Goal: Obtain resource: Obtain resource

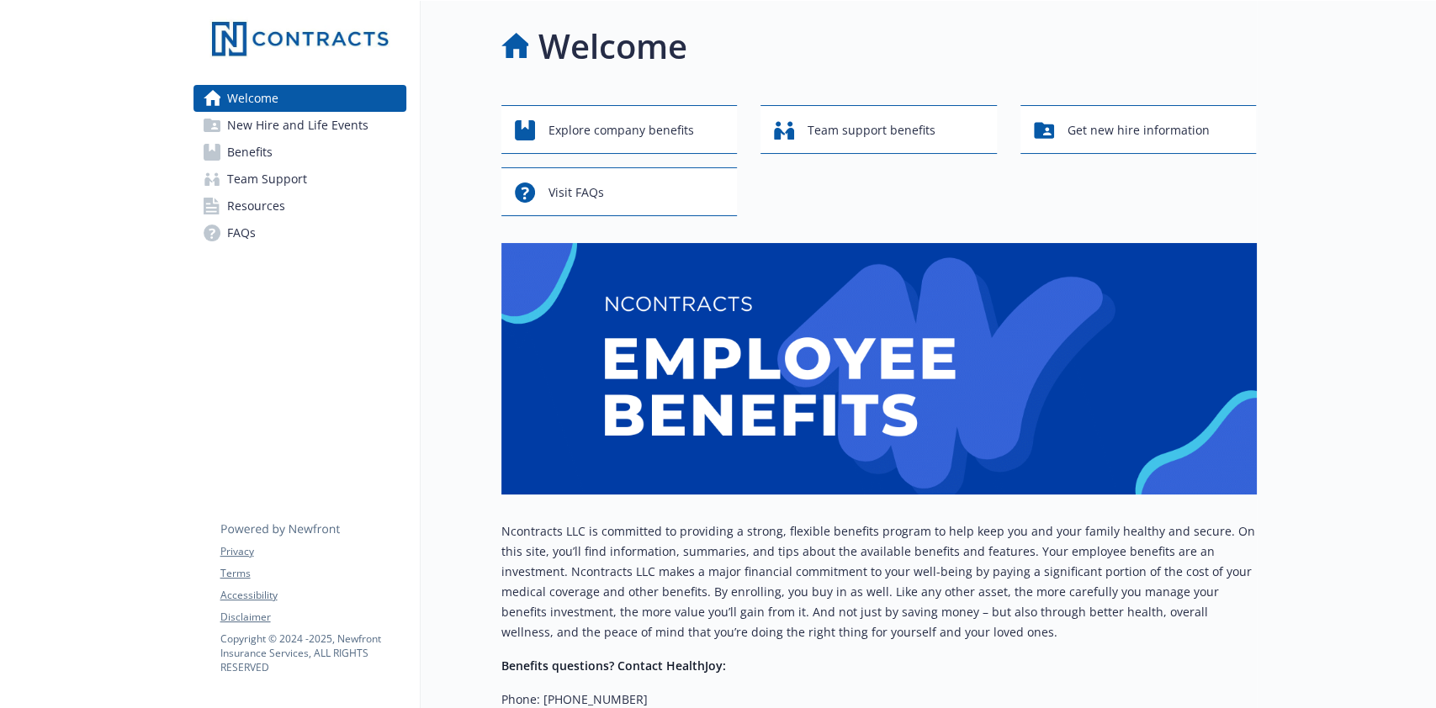
click at [263, 151] on span "Benefits" at bounding box center [249, 152] width 45 height 27
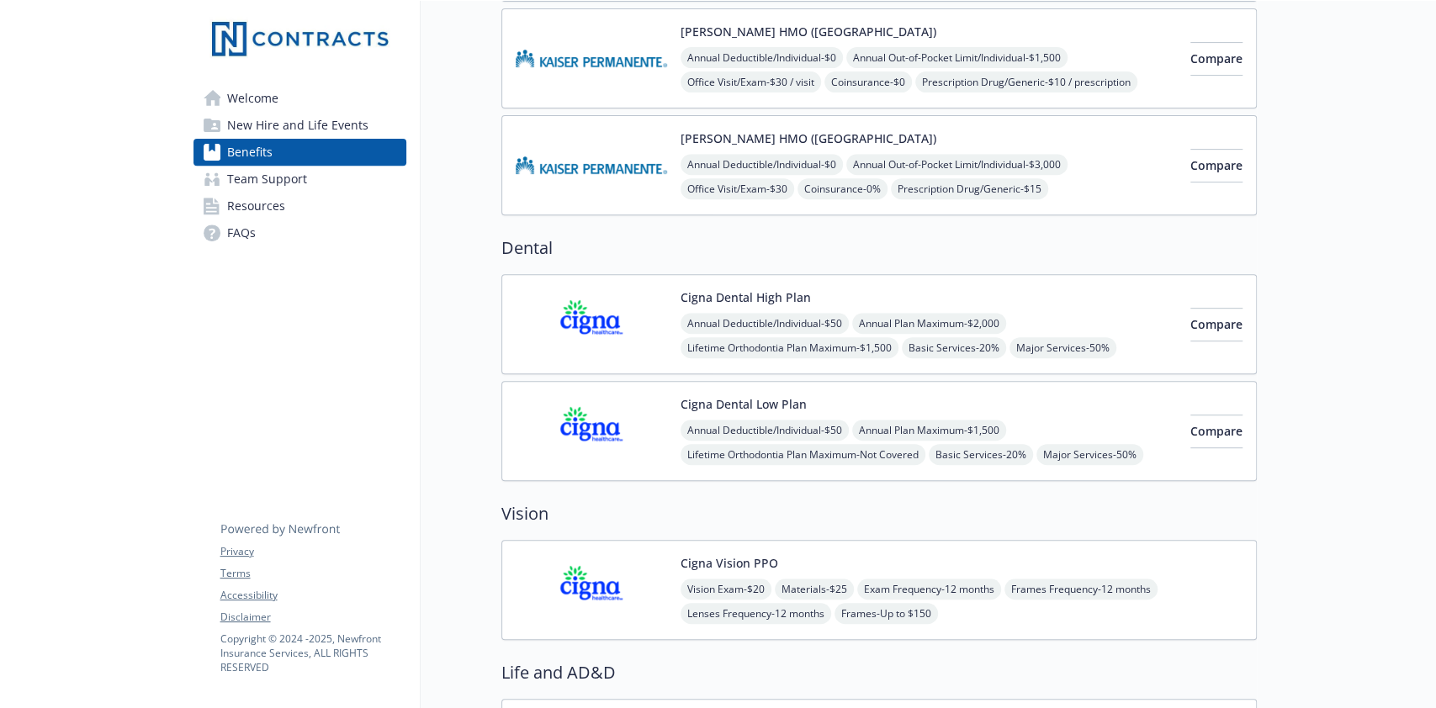
scroll to position [365, 0]
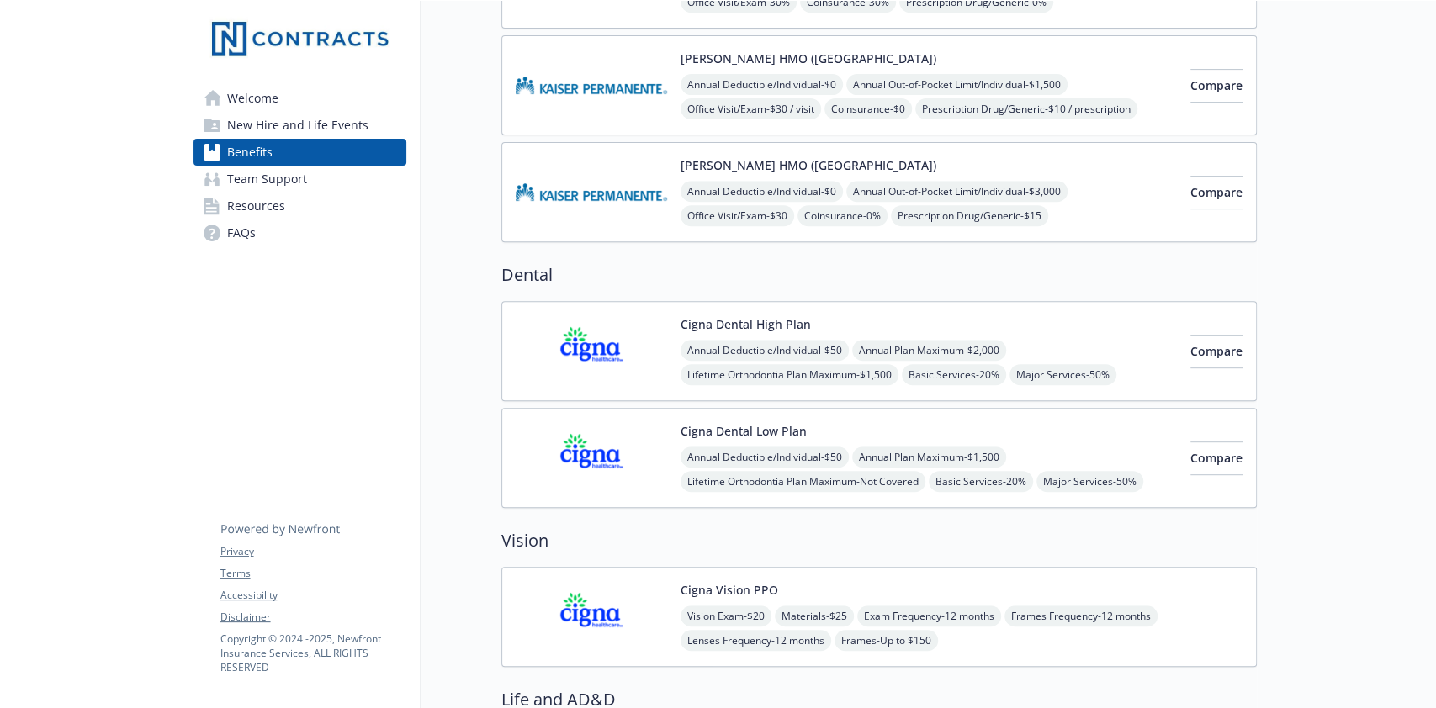
click at [733, 163] on button "[PERSON_NAME] HMO ([GEOGRAPHIC_DATA])" at bounding box center [809, 165] width 256 height 18
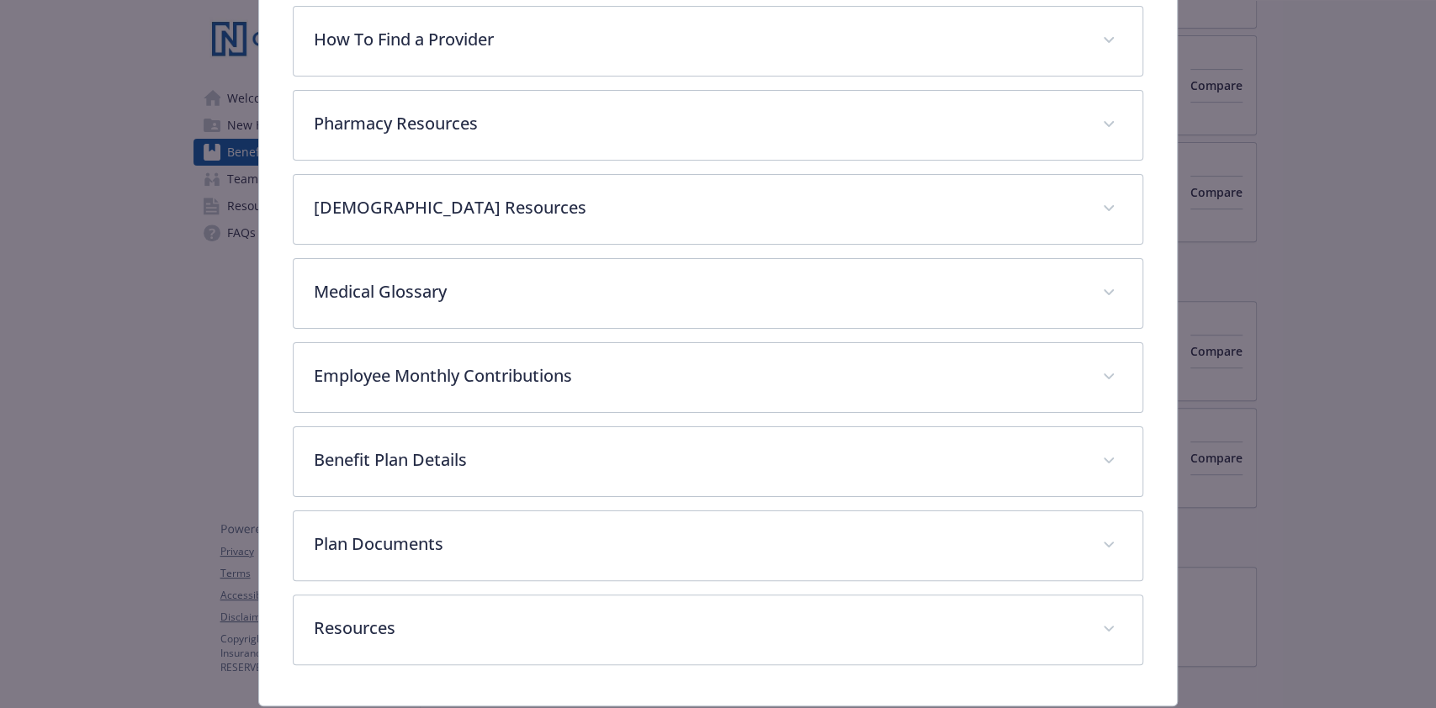
scroll to position [388, 0]
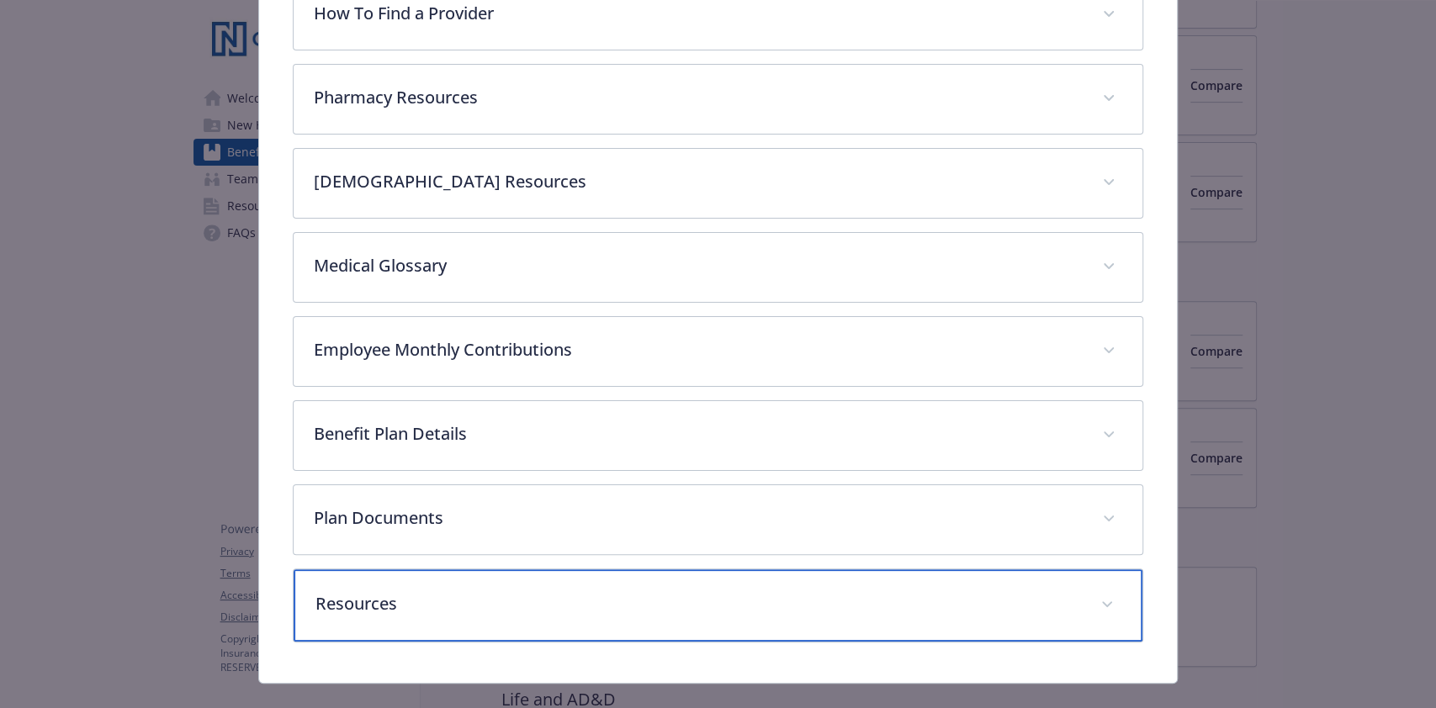
click at [1048, 591] on p "Resources" at bounding box center [697, 603] width 764 height 25
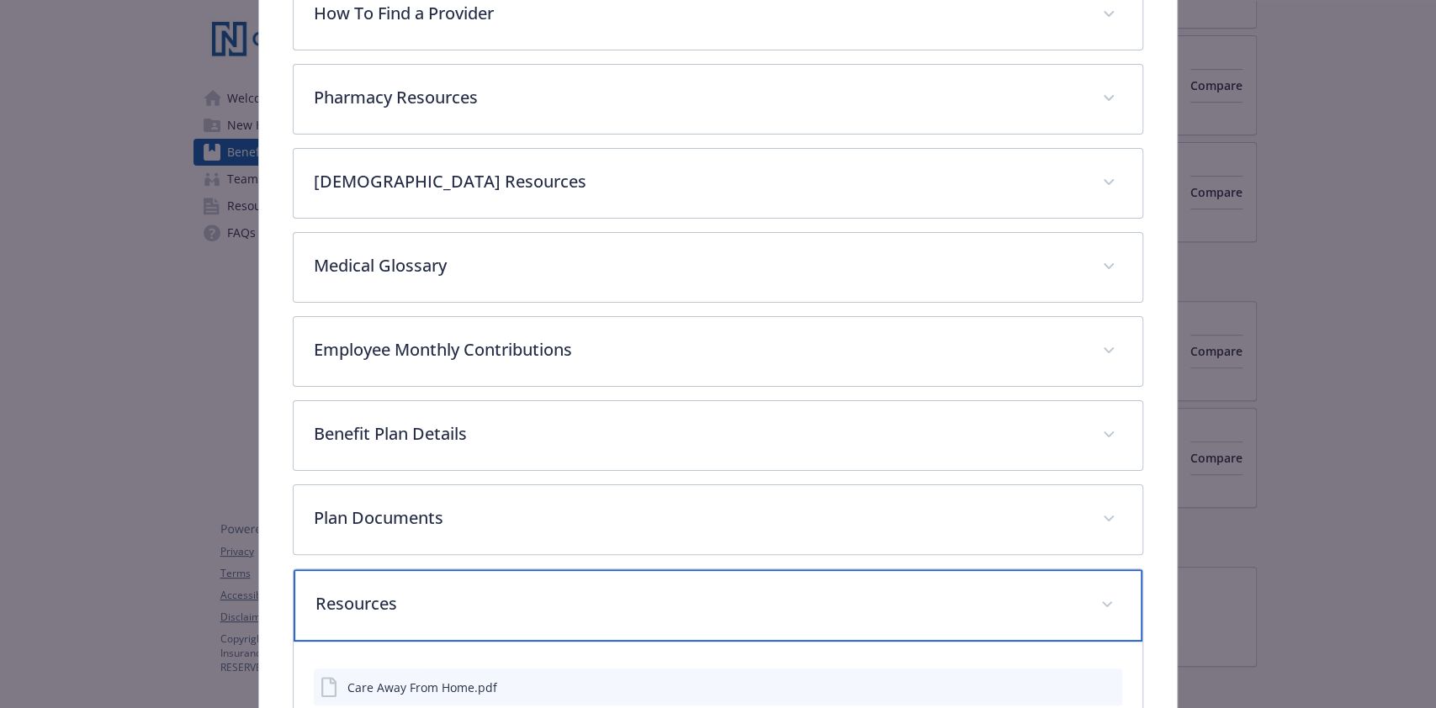
click at [1048, 591] on p "Resources" at bounding box center [697, 603] width 764 height 25
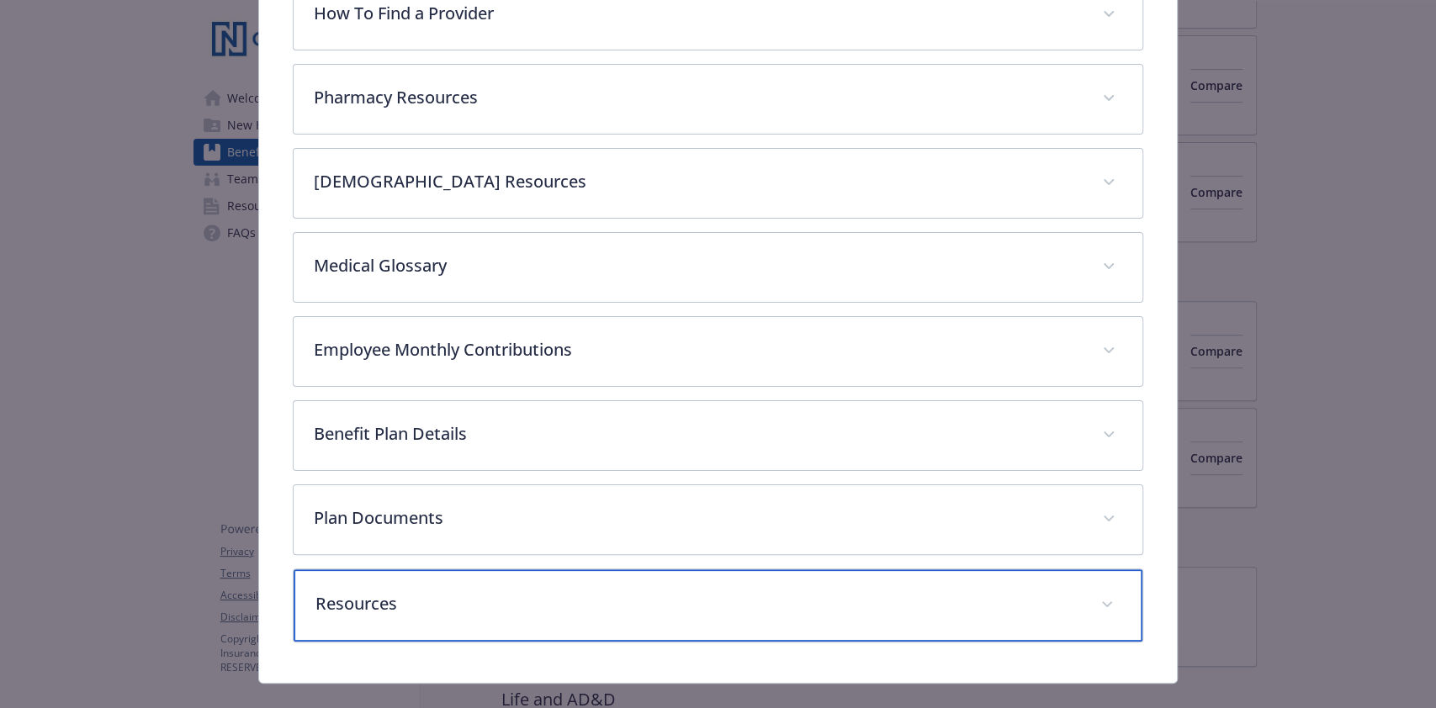
scroll to position [415, 0]
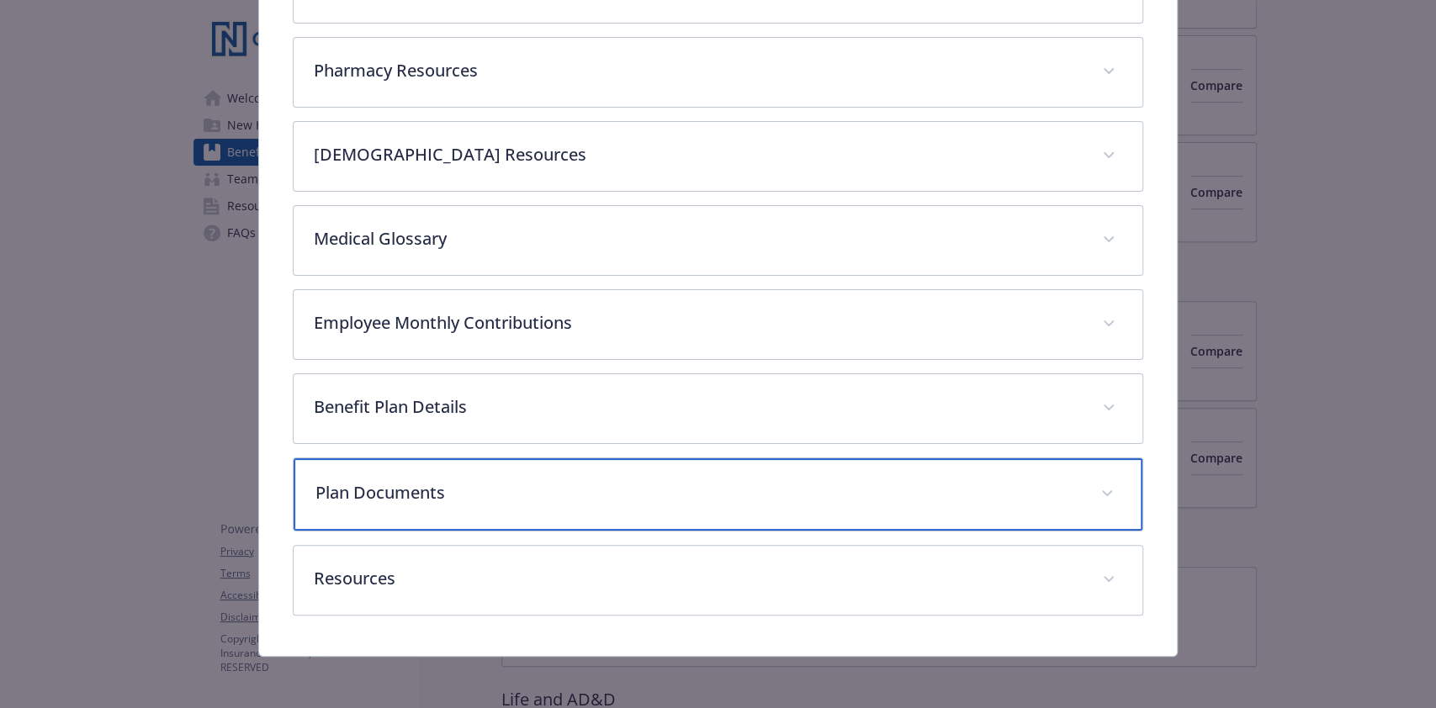
click at [1006, 484] on p "Plan Documents" at bounding box center [697, 492] width 764 height 25
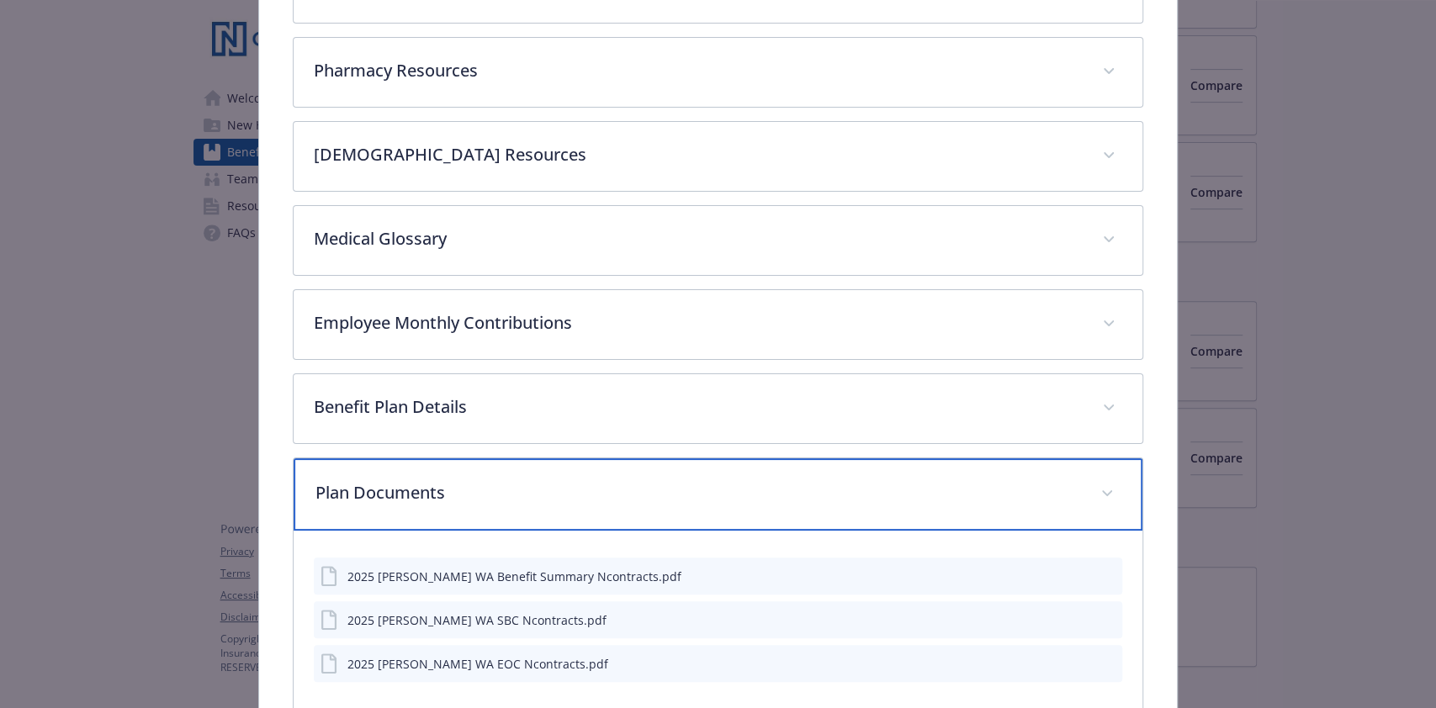
click at [1006, 484] on p "Plan Documents" at bounding box center [697, 492] width 764 height 25
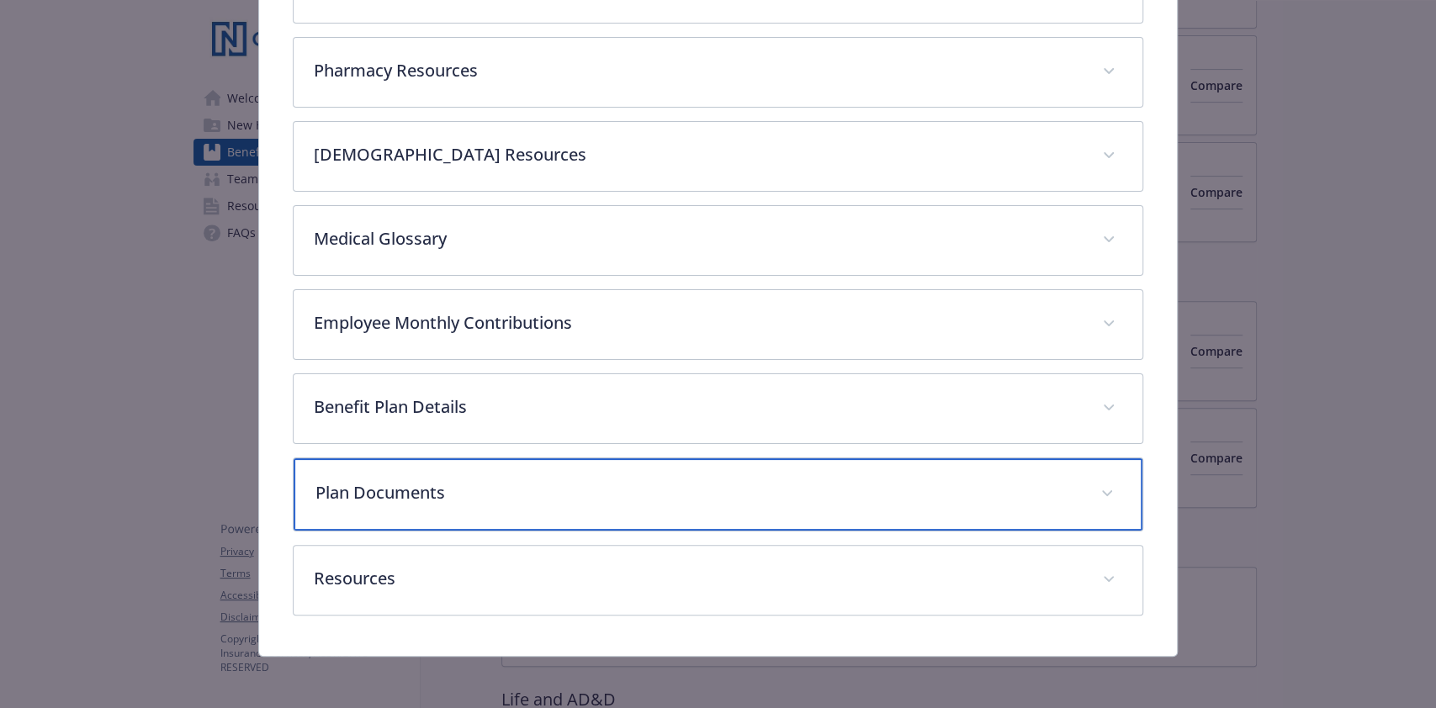
click at [1006, 484] on p "Plan Documents" at bounding box center [697, 492] width 764 height 25
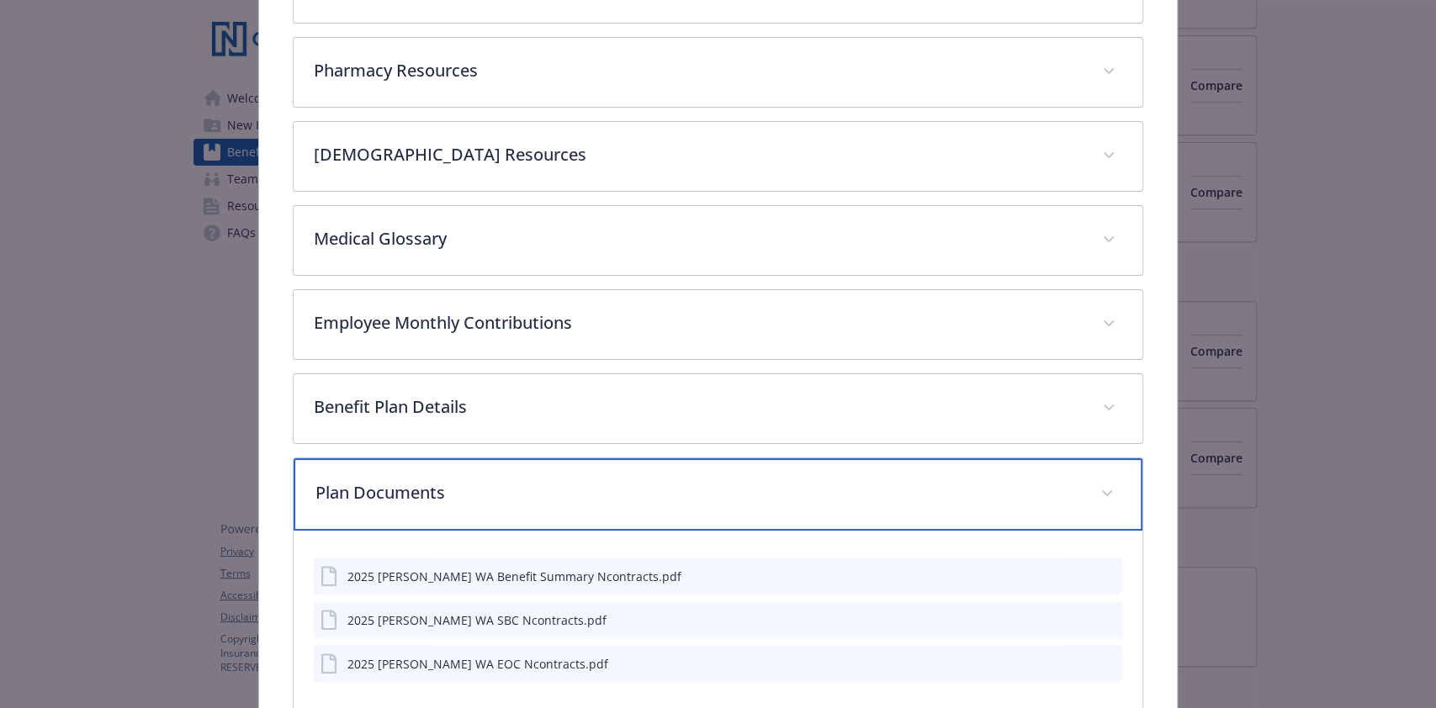
click at [1006, 484] on p "Plan Documents" at bounding box center [697, 492] width 764 height 25
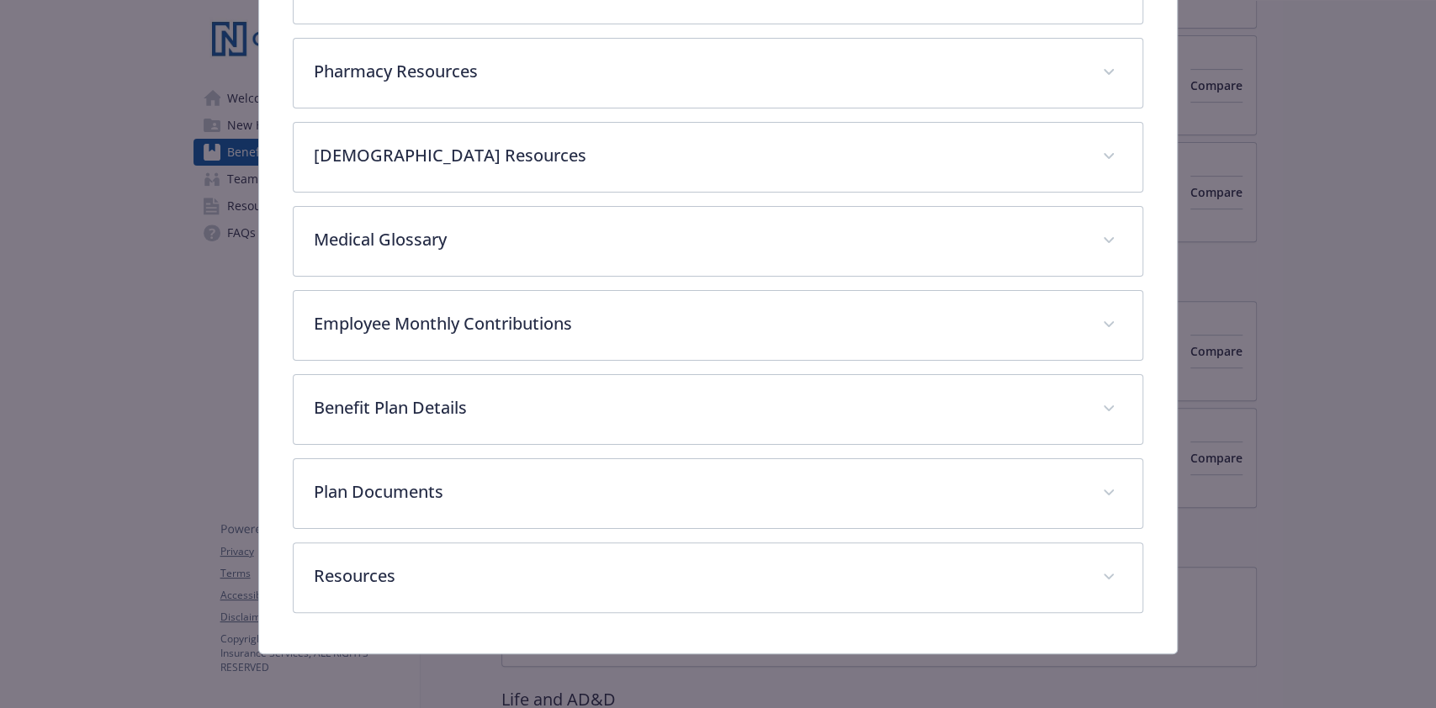
click at [1126, 484] on div "Plan Documents 2025 [PERSON_NAME] WA Benefit Summary Ncontracts.pdf 2025 [PERSO…" at bounding box center [718, 493] width 850 height 71
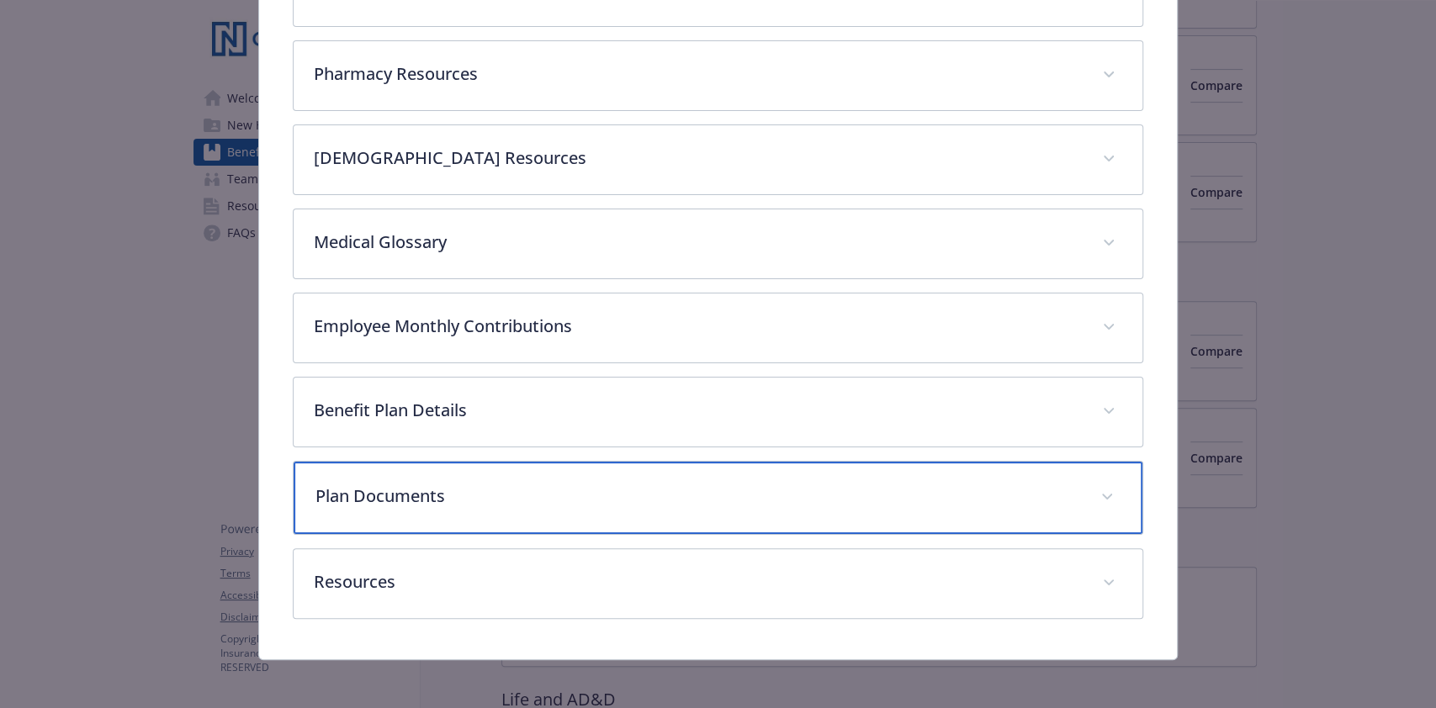
click at [1121, 488] on div "Plan Documents" at bounding box center [718, 498] width 848 height 72
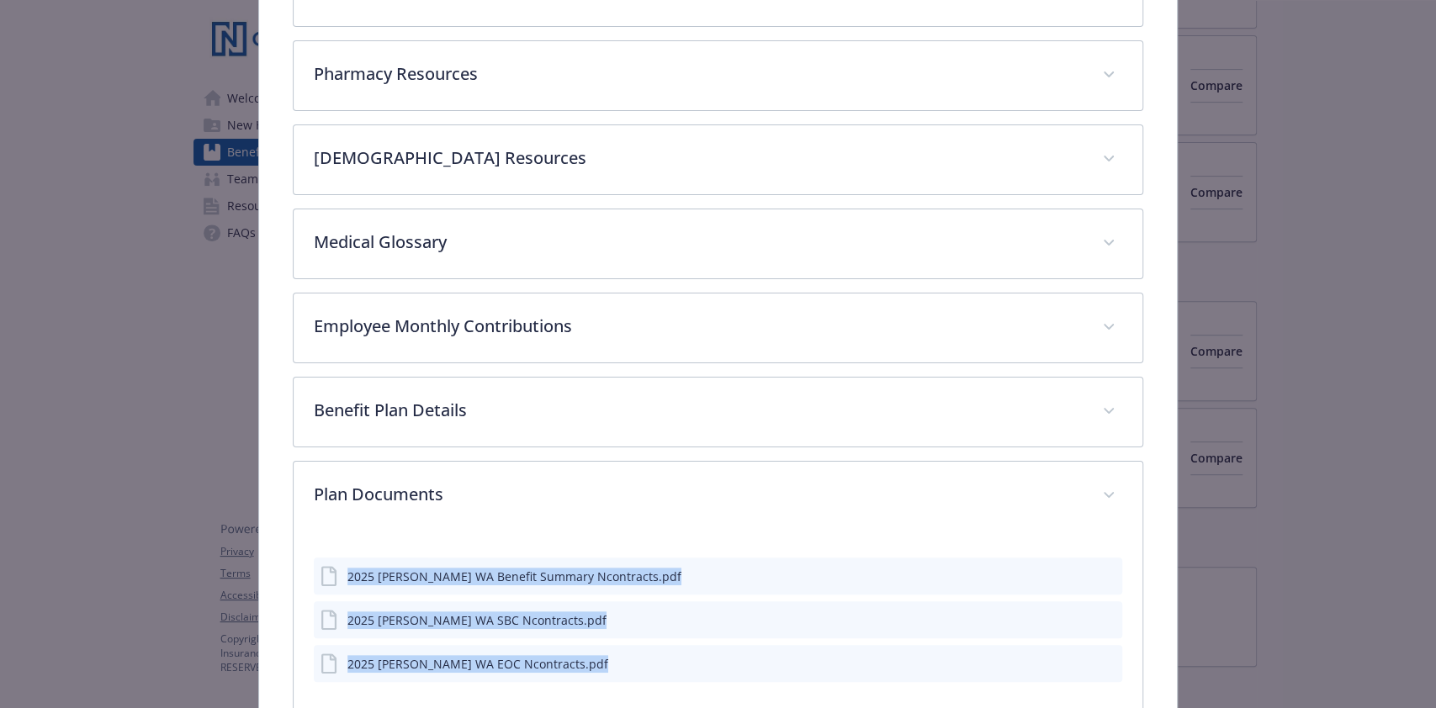
click at [1099, 618] on icon "preview file" at bounding box center [1106, 619] width 15 height 12
